Goal: Transaction & Acquisition: Purchase product/service

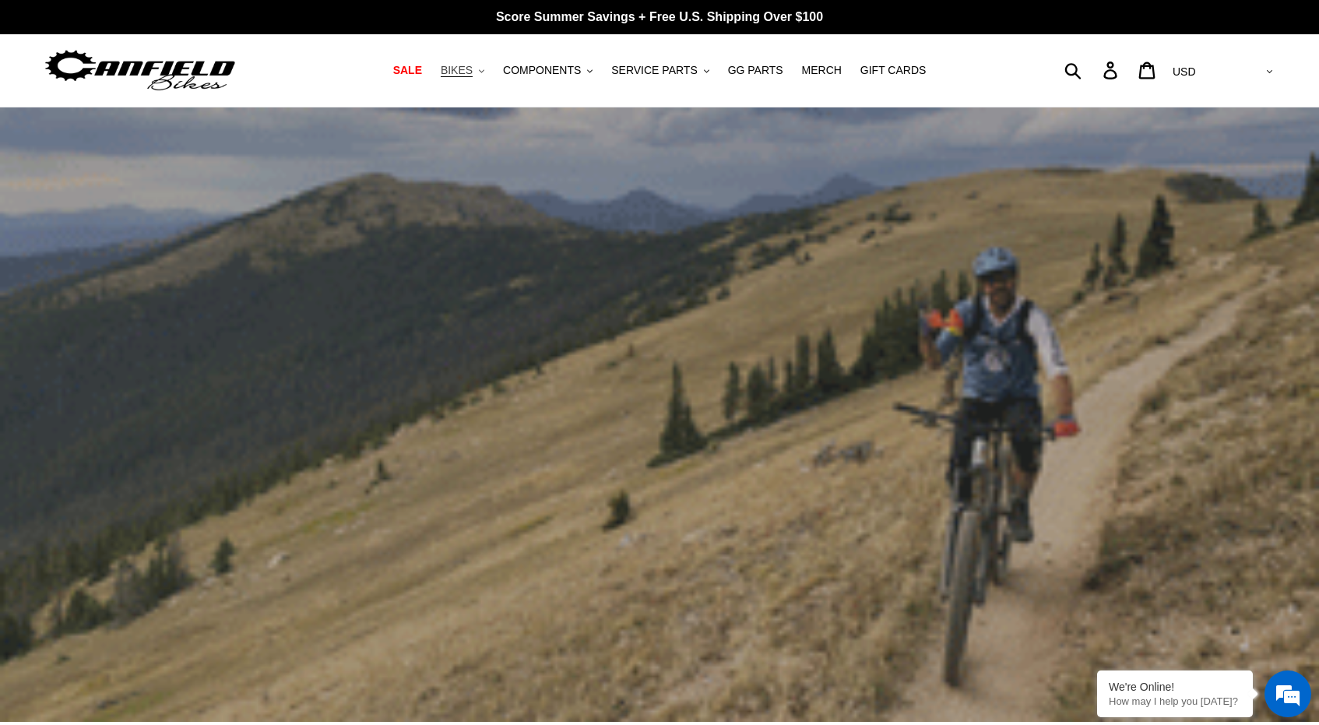
click at [472, 65] on span "BIKES" at bounding box center [457, 70] width 32 height 13
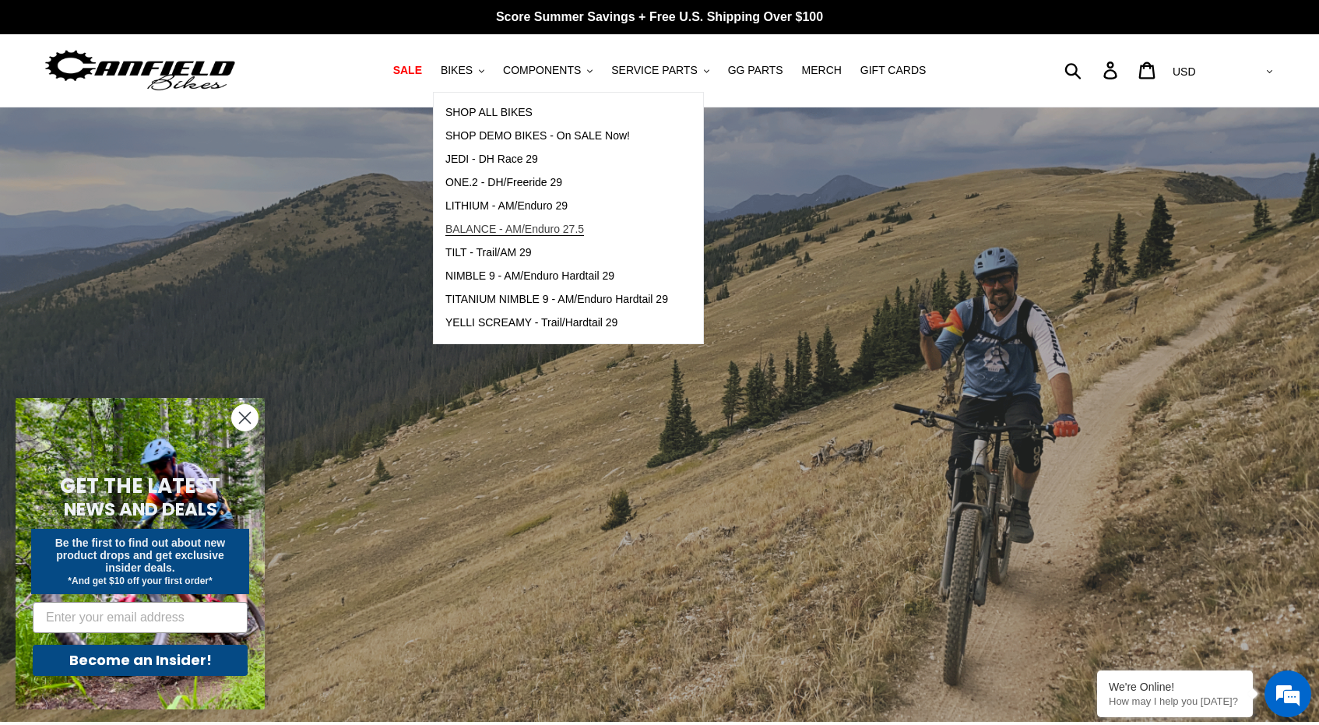
click at [549, 225] on span "BALANCE - AM/Enduro 27.5" at bounding box center [514, 229] width 139 height 13
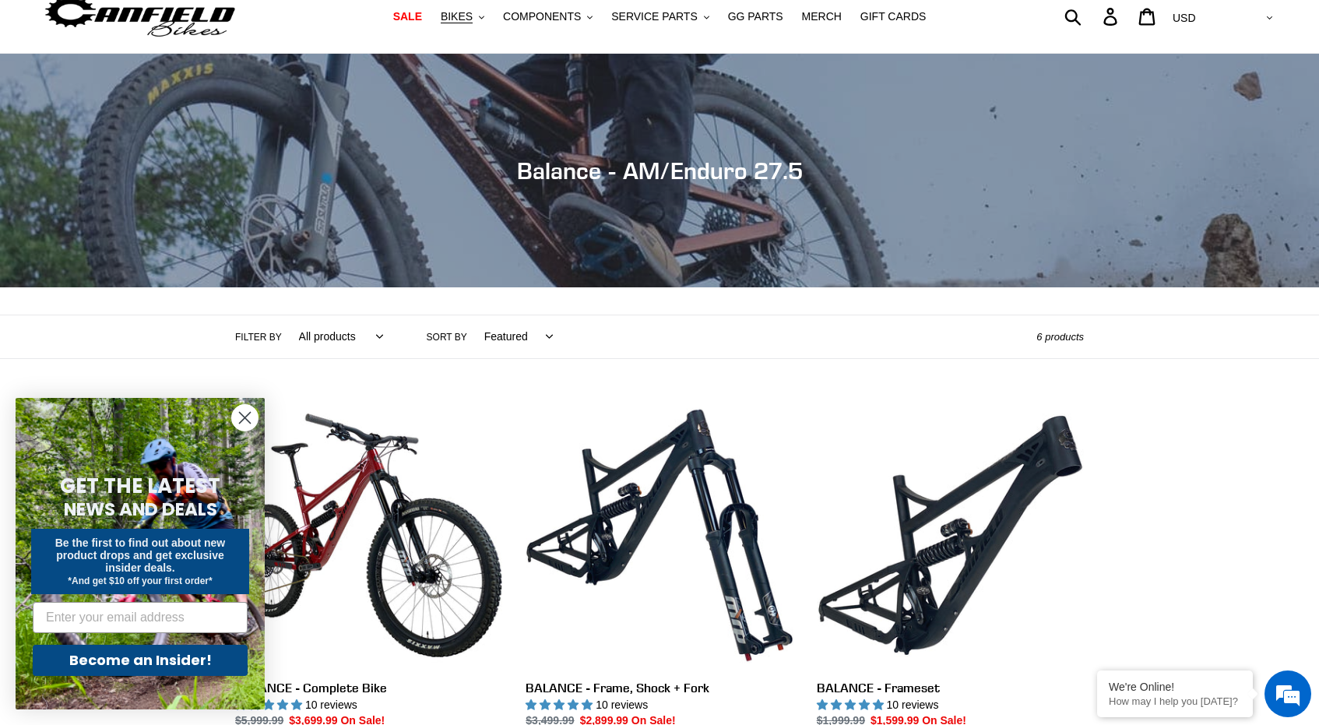
scroll to position [90, 0]
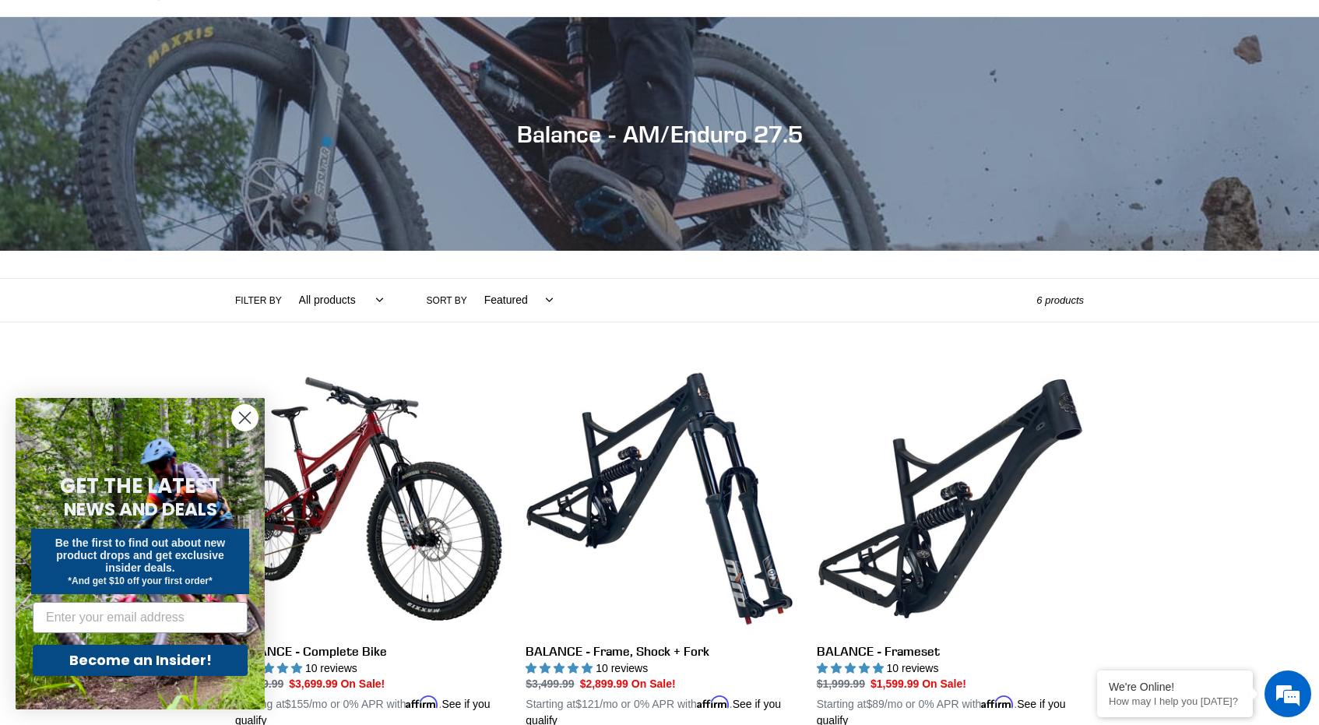
click at [241, 412] on circle "Close dialog" at bounding box center [245, 418] width 26 height 26
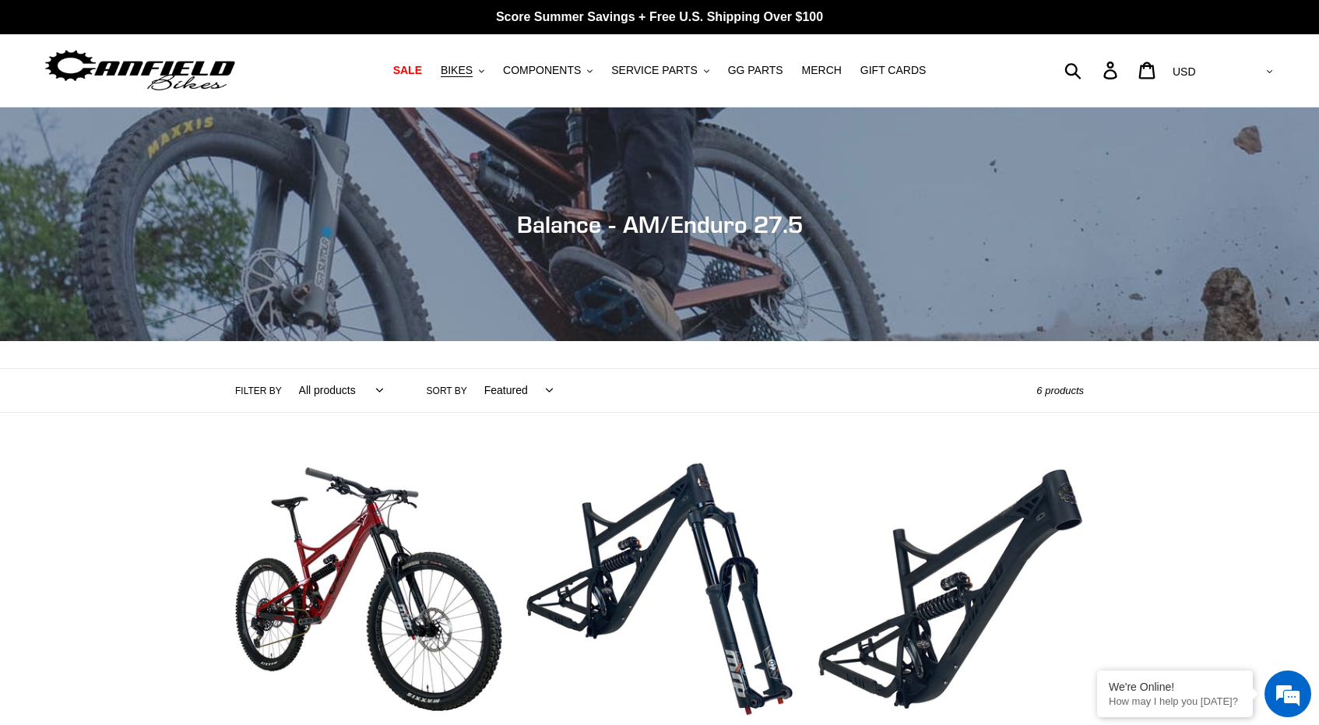
scroll to position [0, 0]
click at [472, 68] on span "BIKES" at bounding box center [457, 70] width 32 height 13
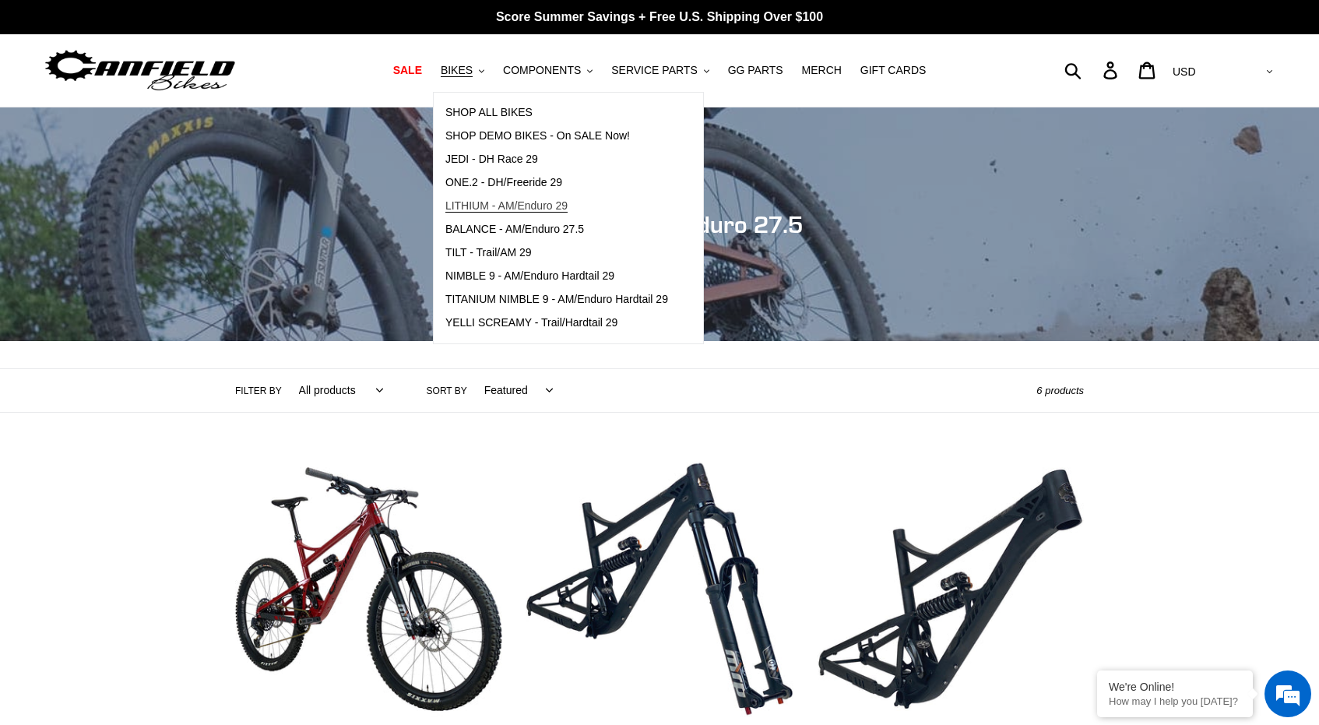
click at [497, 205] on span "LITHIUM - AM/Enduro 29" at bounding box center [506, 205] width 122 height 13
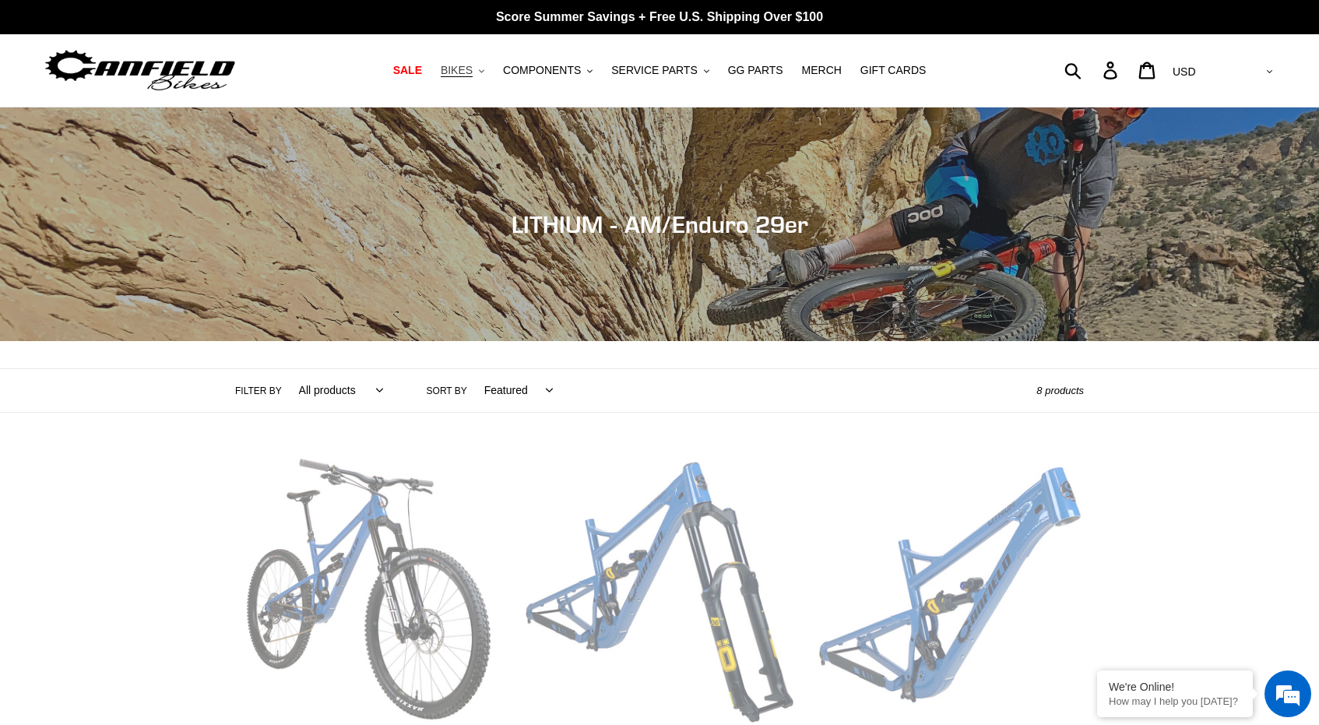
click at [471, 72] on span "BIKES" at bounding box center [457, 70] width 32 height 13
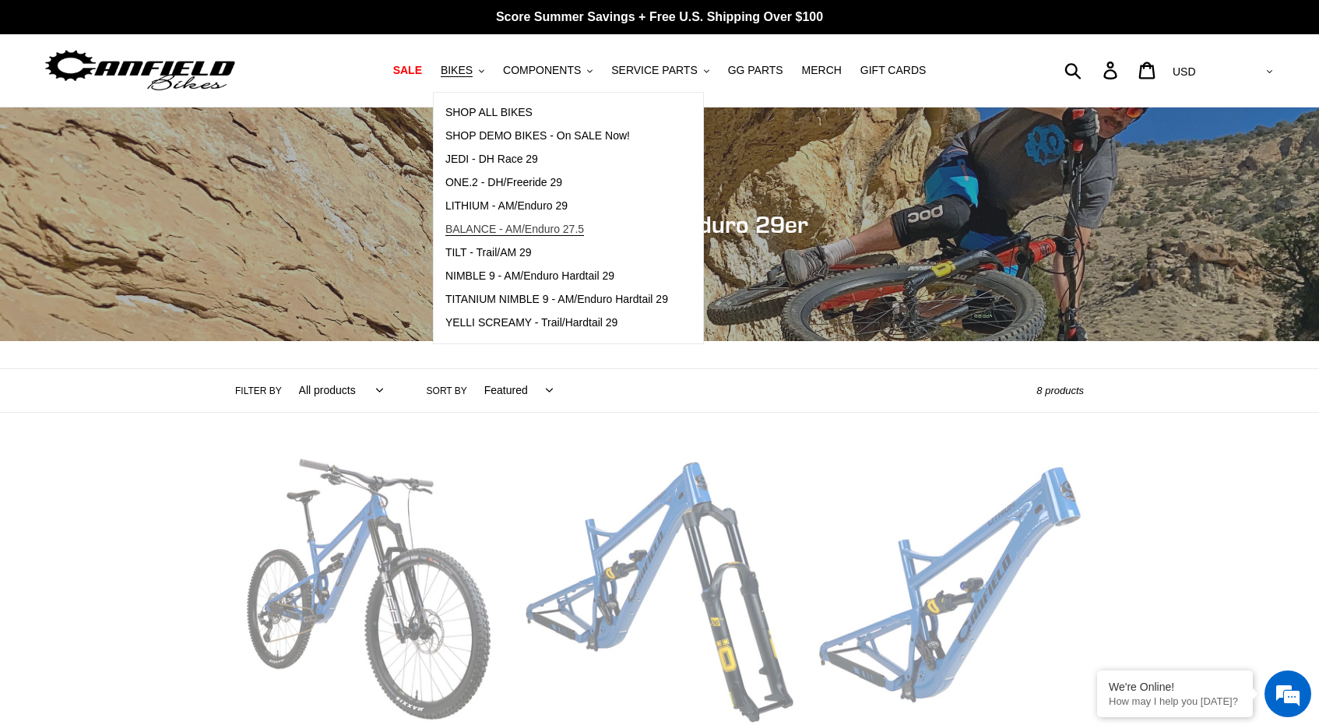
click at [514, 233] on span "BALANCE - AM/Enduro 27.5" at bounding box center [514, 229] width 139 height 13
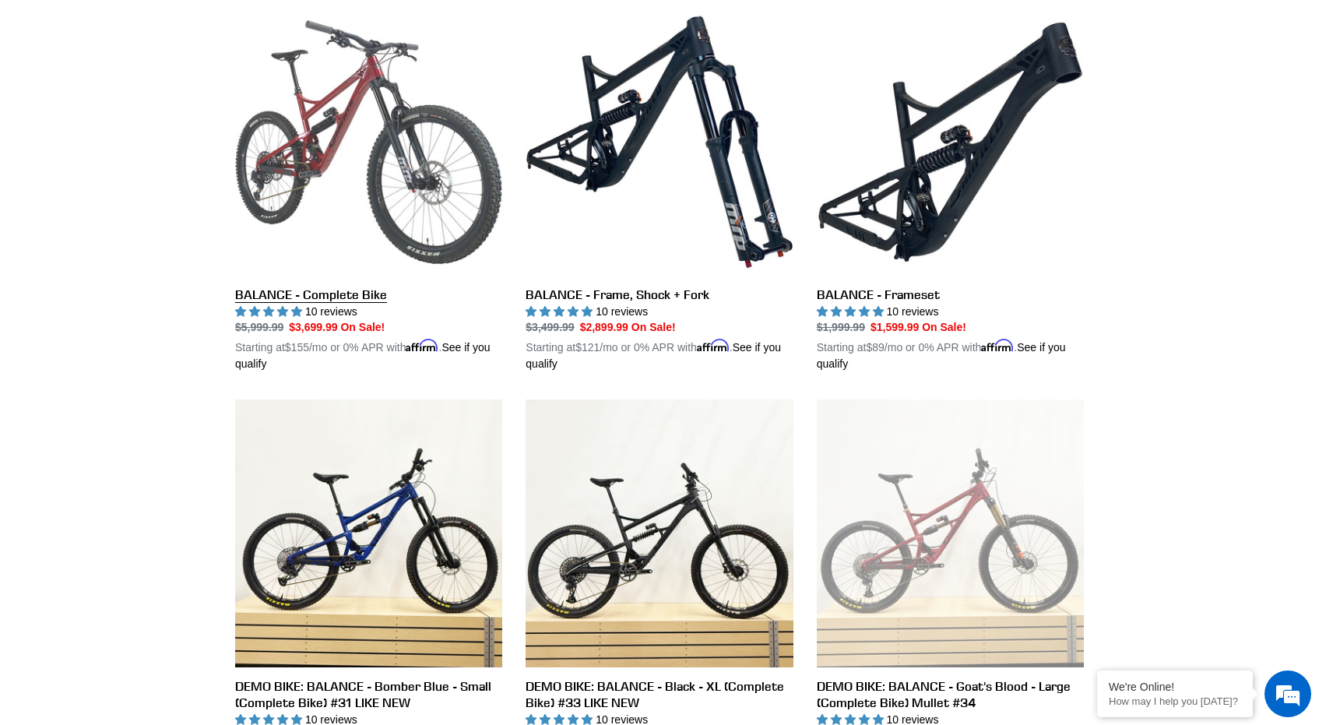
scroll to position [443, 0]
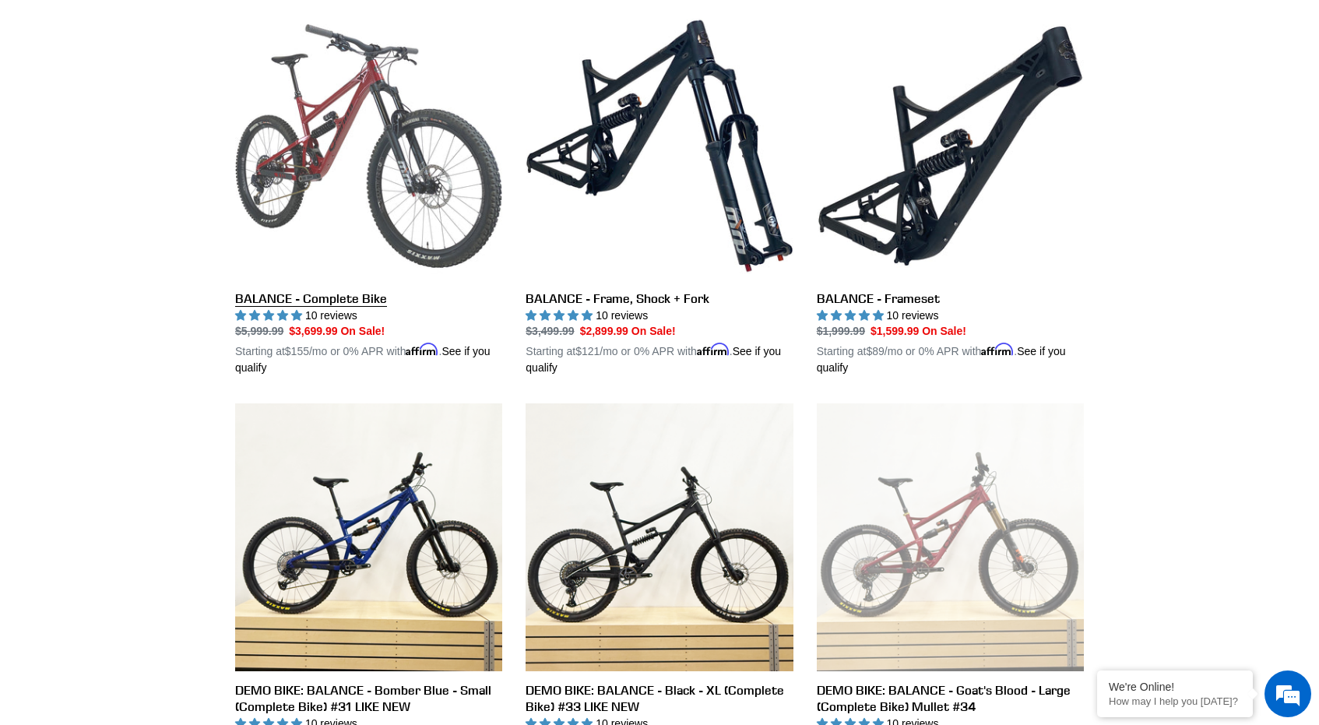
click at [325, 147] on link "BALANCE - Complete Bike" at bounding box center [368, 194] width 267 height 364
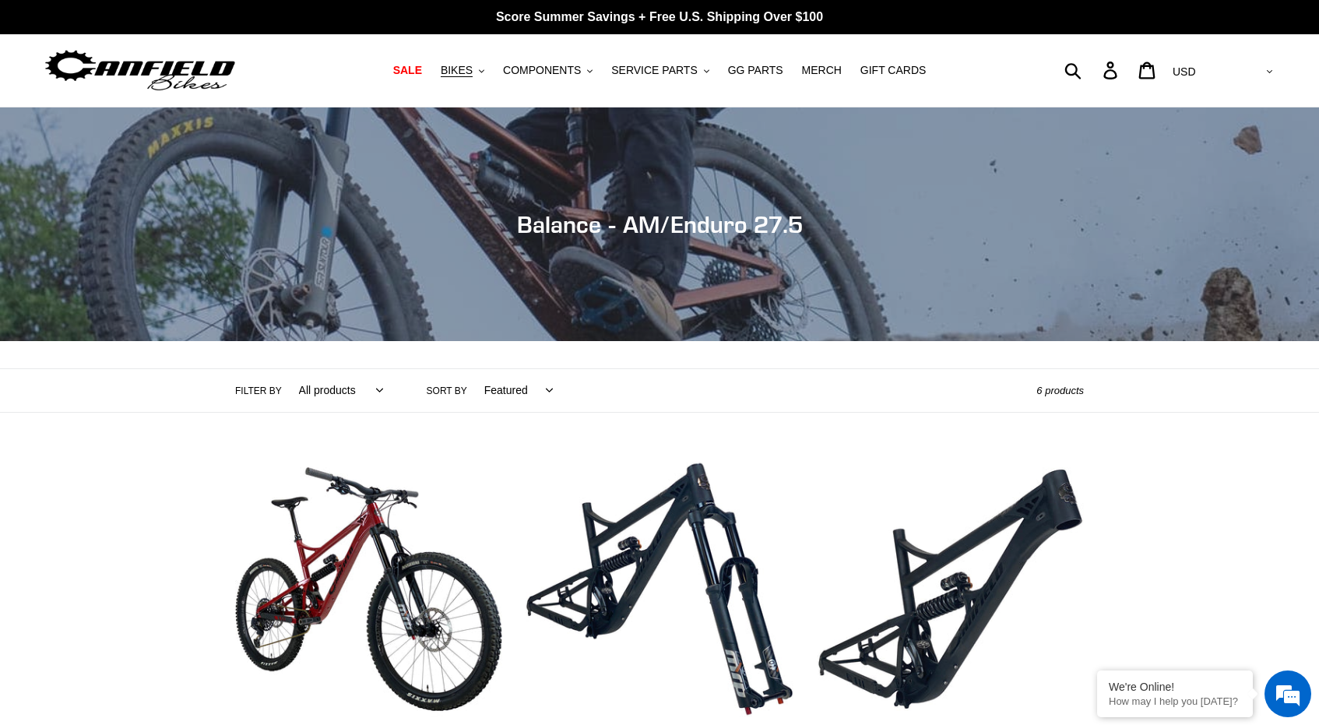
scroll to position [0, 0]
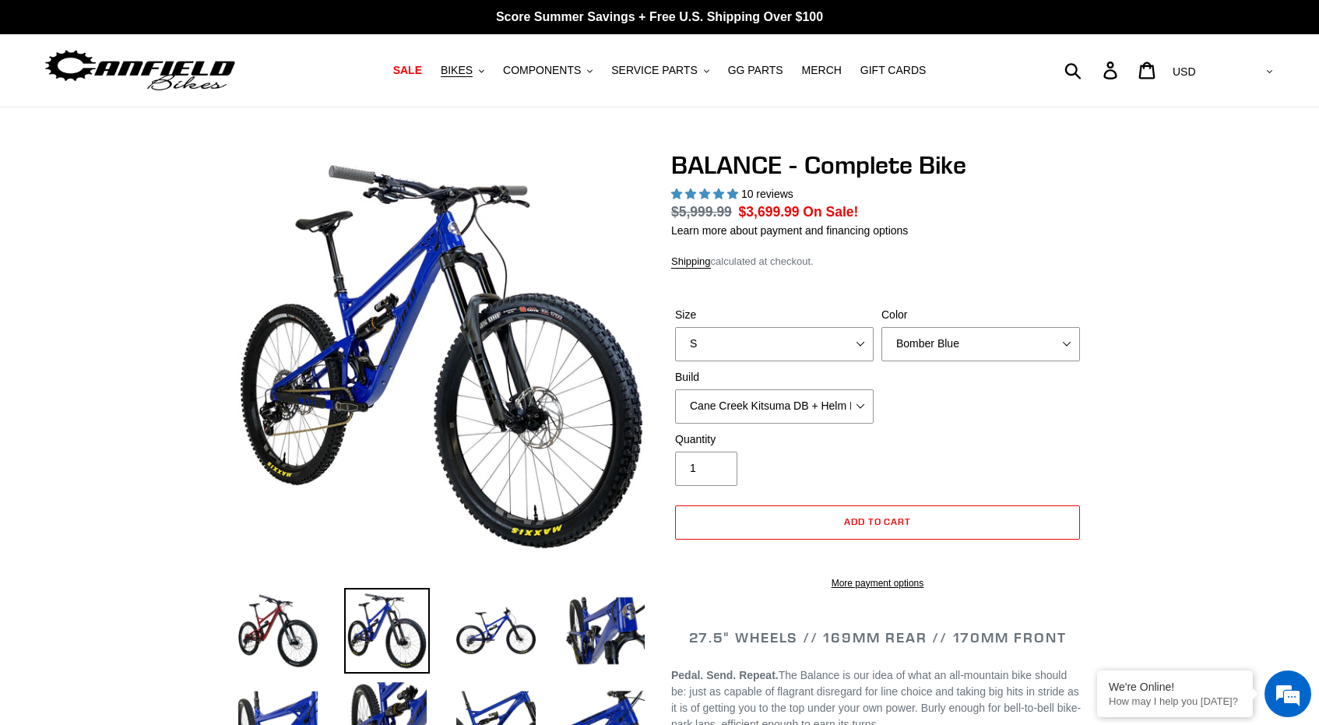
select select "highest-rating"
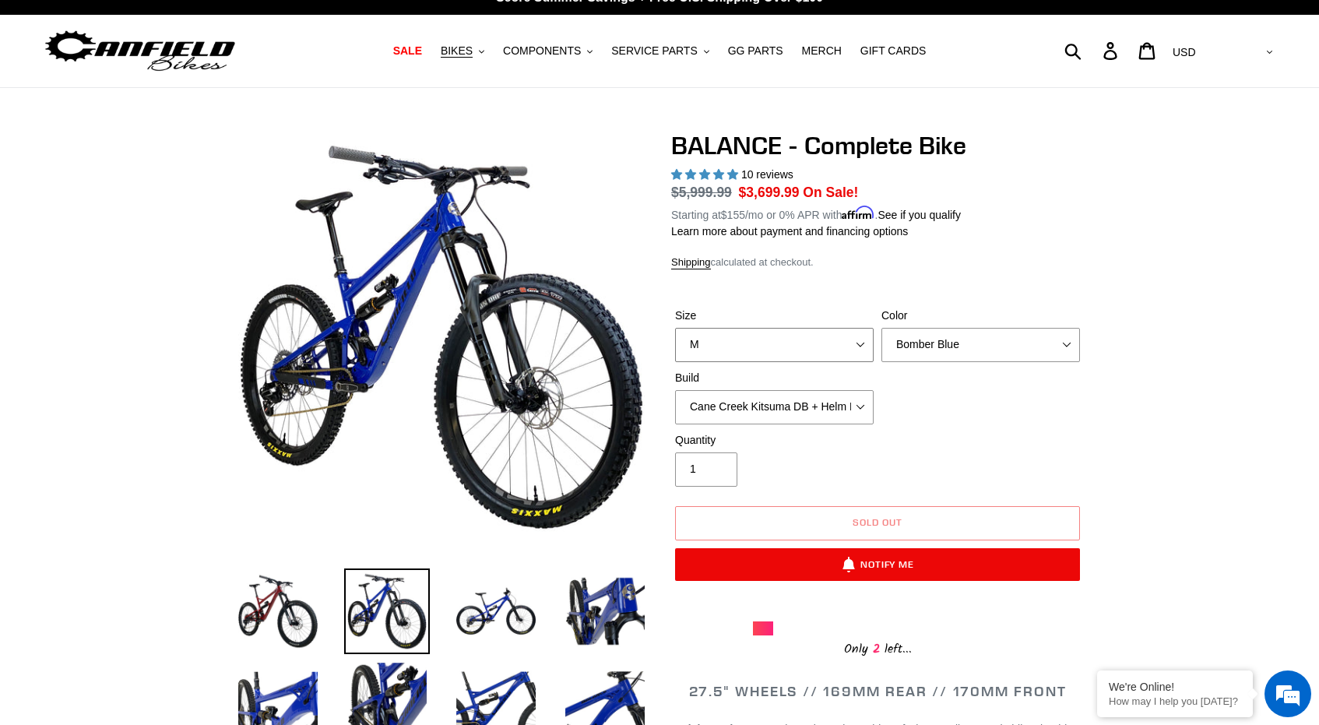
select select "L"
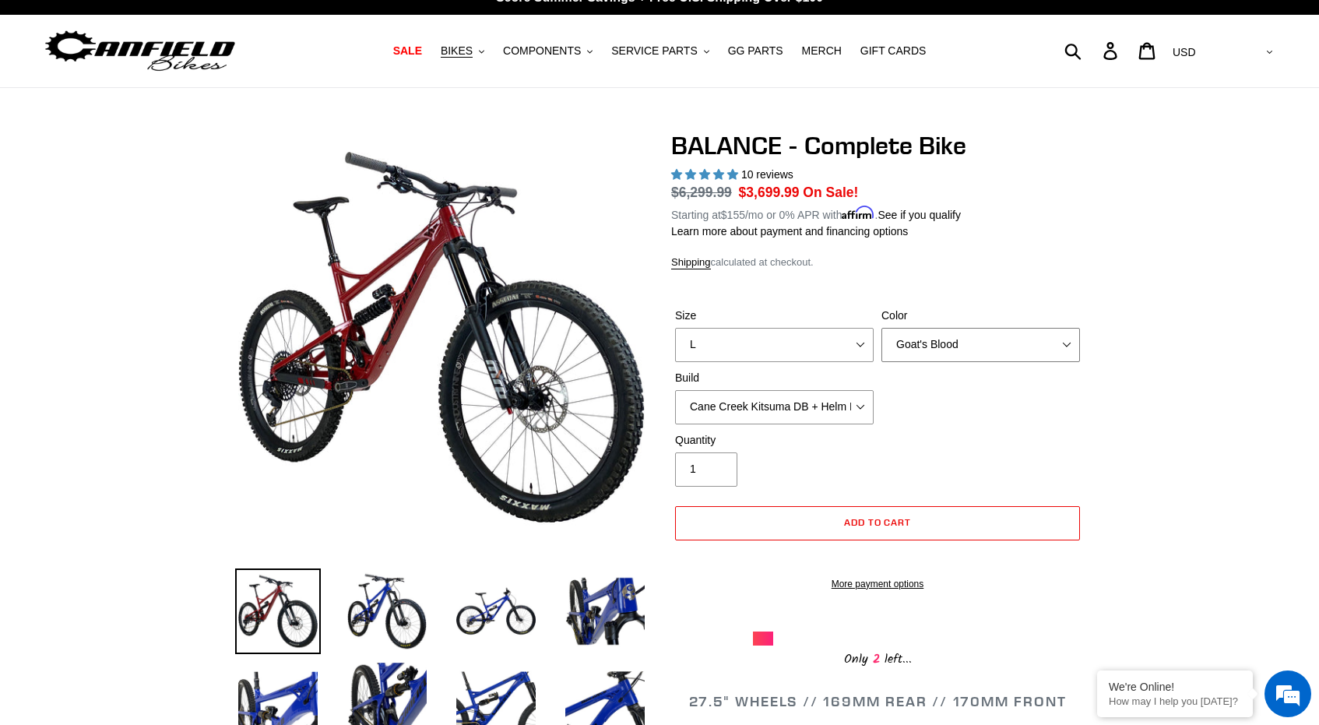
select select "Stealth Black"
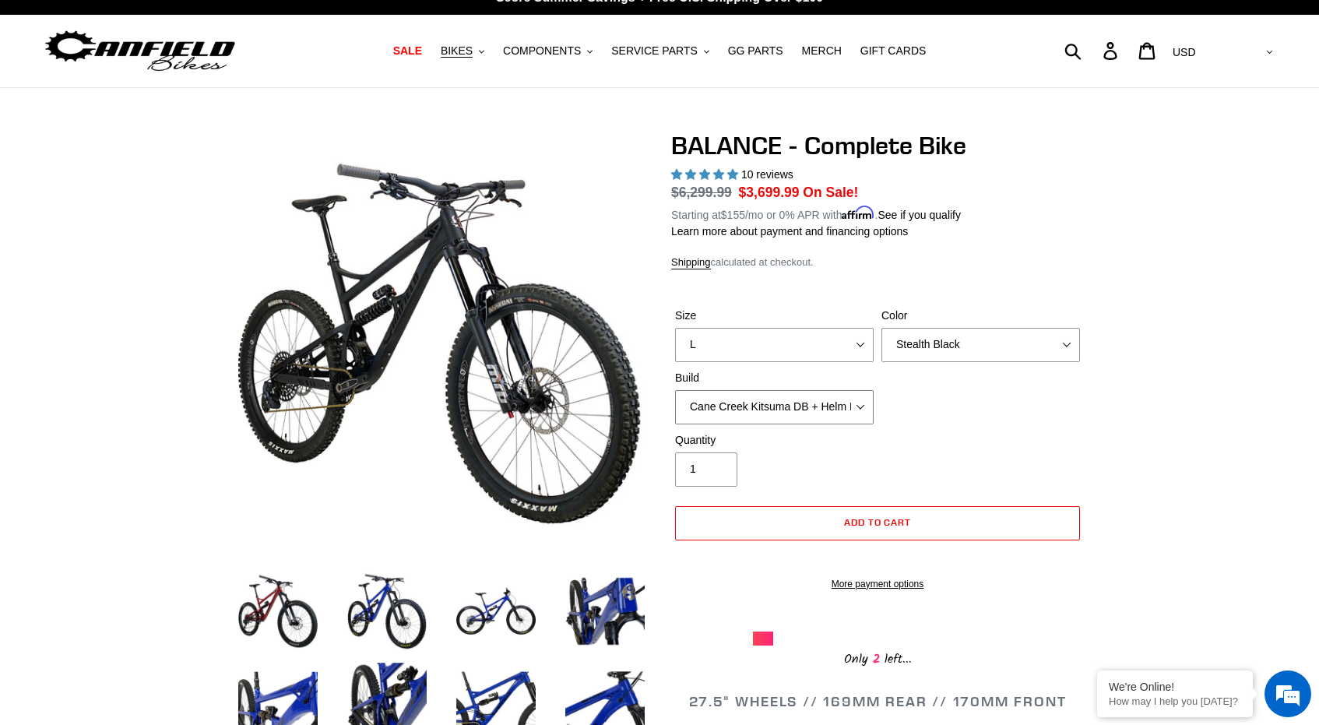
select select "RockShox Vivid ULT + Zeb ULT + Shimano XT"
